Goal: Transaction & Acquisition: Purchase product/service

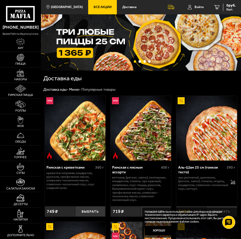
click at [102, 8] on span "Все Акции" at bounding box center [103, 6] width 18 height 3
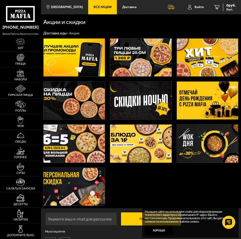
click at [148, 63] on img at bounding box center [140, 58] width 61 height 38
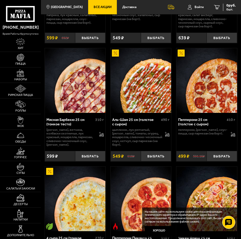
scroll to position [261, 0]
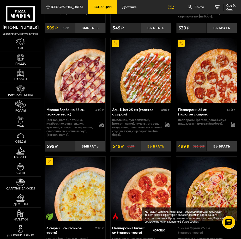
click at [161, 152] on button "Выбрать" at bounding box center [156, 146] width 30 height 10
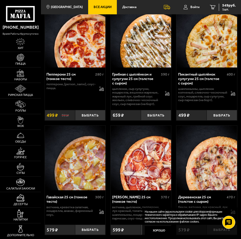
scroll to position [653, 0]
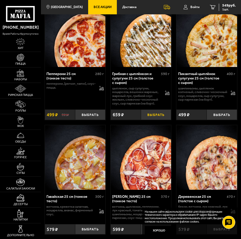
click at [159, 120] on button "Выбрать" at bounding box center [156, 115] width 30 height 10
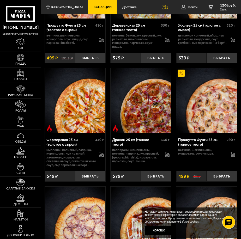
scroll to position [1071, 0]
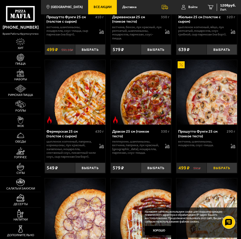
click at [227, 173] on button "Выбрать" at bounding box center [222, 168] width 30 height 10
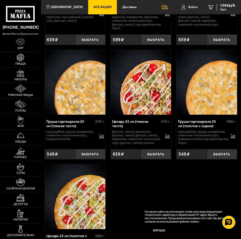
scroll to position [2037, 0]
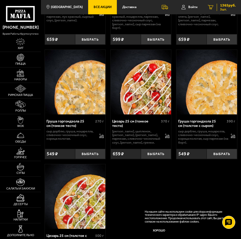
click at [221, 8] on span "3 шт." at bounding box center [228, 9] width 16 height 3
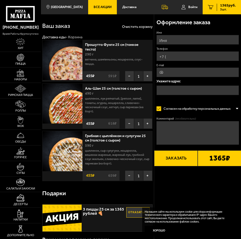
click at [180, 40] on input "Имя" at bounding box center [198, 40] width 83 height 10
type input "H"
type input "Роман"
click at [192, 59] on input "Телефон" at bounding box center [198, 56] width 83 height 10
type input "[PHONE_NUMBER]"
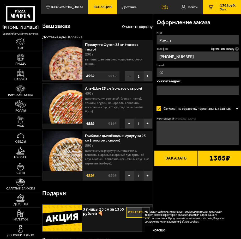
click at [193, 73] on input "E-mail" at bounding box center [198, 73] width 83 height 10
click at [173, 95] on input "text" at bounding box center [198, 91] width 83 height 10
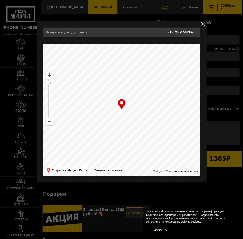
click at [93, 38] on div "Найдите адрес перетащив карту" at bounding box center [121, 40] width 157 height 7
click at [94, 34] on input "text" at bounding box center [101, 32] width 117 height 10
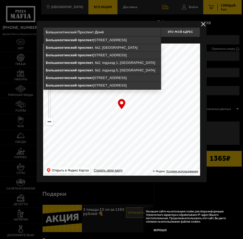
drag, startPoint x: 113, startPoint y: 32, endPoint x: 101, endPoint y: 33, distance: 12.9
click at [101, 33] on input "Большеохтинский Проспект Дом6" at bounding box center [101, 32] width 117 height 10
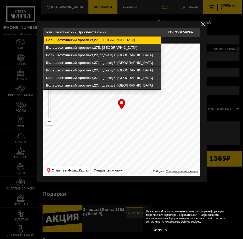
click at [138, 41] on ymaps "[STREET_ADDRESS]" at bounding box center [101, 40] width 117 height 7
type input "[STREET_ADDRESS]"
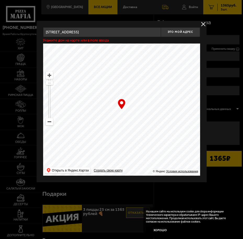
type input "[STREET_ADDRESS]"
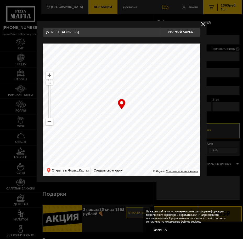
click at [137, 33] on input "[STREET_ADDRESS]" at bounding box center [101, 32] width 117 height 10
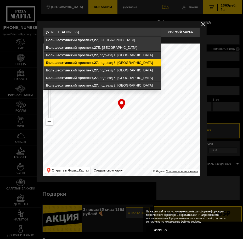
click at [120, 64] on ymaps "[STREET_ADDRESS]" at bounding box center [101, 62] width 117 height 7
type input "[STREET_ADDRESS]"
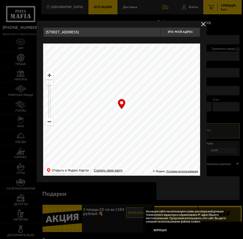
type input "[STREET_ADDRESS]"
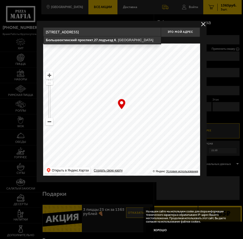
click at [144, 33] on input "[STREET_ADDRESS]" at bounding box center [101, 32] width 117 height 10
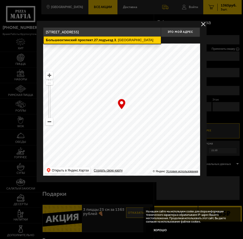
type input "[STREET_ADDRESS]"
click at [152, 38] on ymaps "[STREET_ADDRESS]" at bounding box center [101, 40] width 117 height 7
type input "[STREET_ADDRESS]"
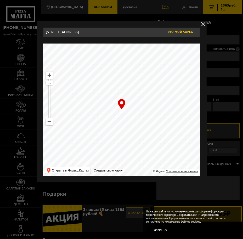
click at [176, 34] on button "Это мой адрес" at bounding box center [180, 32] width 39 height 10
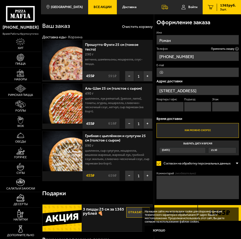
click at [175, 104] on input "Квартира / офис" at bounding box center [170, 107] width 27 height 10
type input "61"
click at [196, 107] on input "Подъезд" at bounding box center [197, 107] width 27 height 10
type input "3"
click at [219, 108] on input "Этаж" at bounding box center [225, 107] width 27 height 10
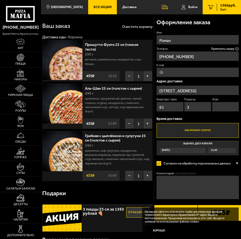
type input "2"
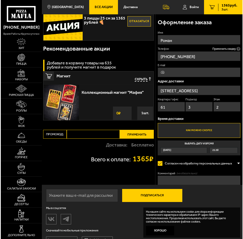
scroll to position [204, 0]
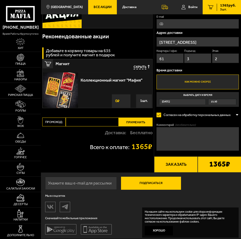
click at [196, 168] on button "Заказать" at bounding box center [176, 165] width 44 height 16
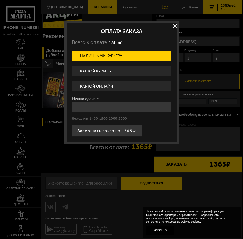
click at [128, 67] on label "Картой курьеру" at bounding box center [121, 71] width 99 height 10
click at [0, 0] on input "Картой курьеру" at bounding box center [0, 0] width 0 height 0
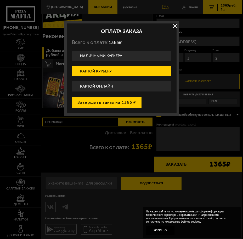
click at [120, 99] on button "Завершить заказ на 1365 ₽" at bounding box center [107, 102] width 70 height 11
